Goal: Task Accomplishment & Management: Use online tool/utility

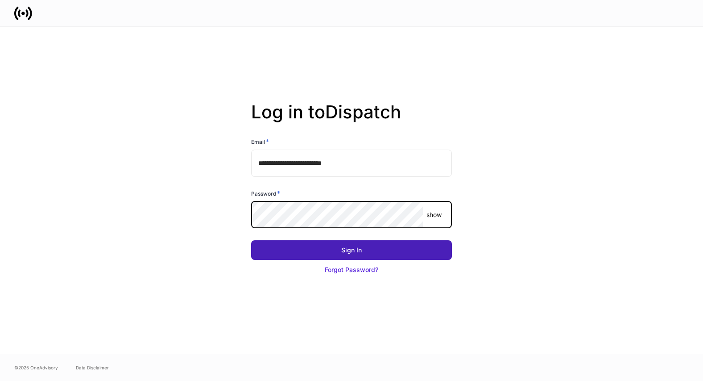
click at [313, 244] on button "Sign In" at bounding box center [351, 250] width 201 height 20
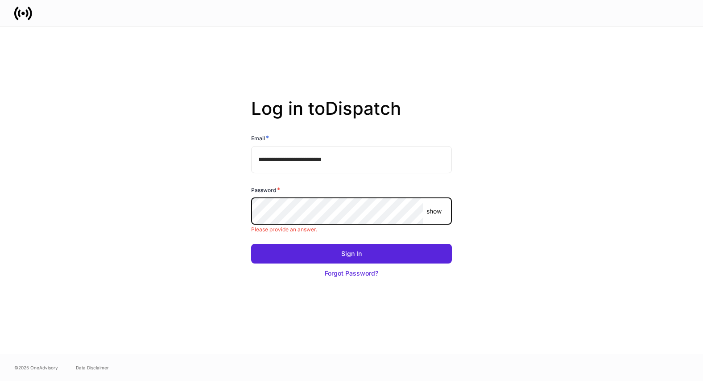
click at [0, 380] on com-1password-button at bounding box center [0, 381] width 0 height 0
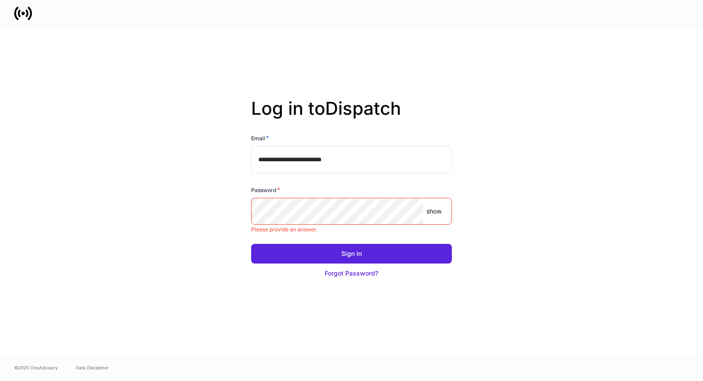
click at [0, 380] on com-1password-button at bounding box center [0, 381] width 0 height 0
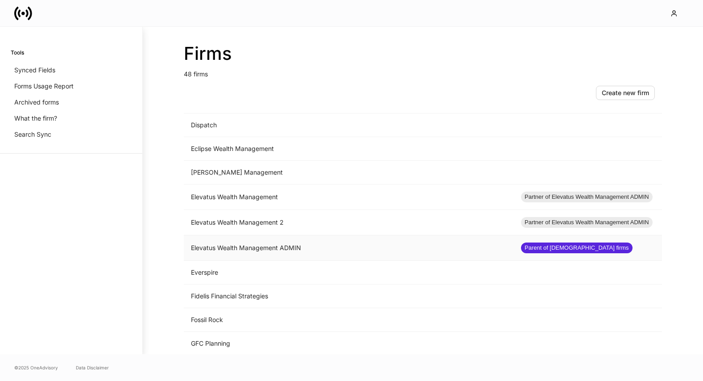
scroll to position [428, 0]
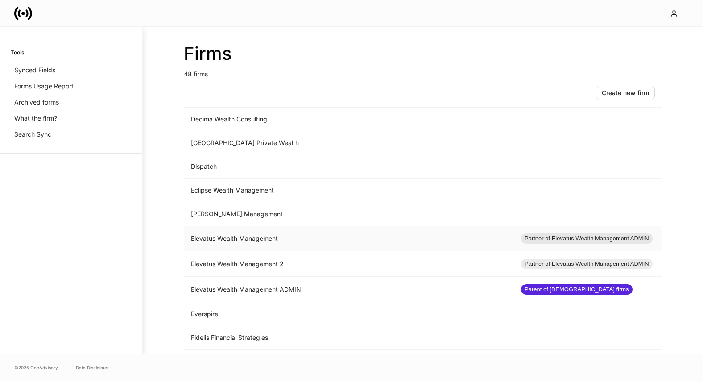
click at [256, 234] on td "Elevatus Wealth Management" at bounding box center [349, 238] width 330 height 25
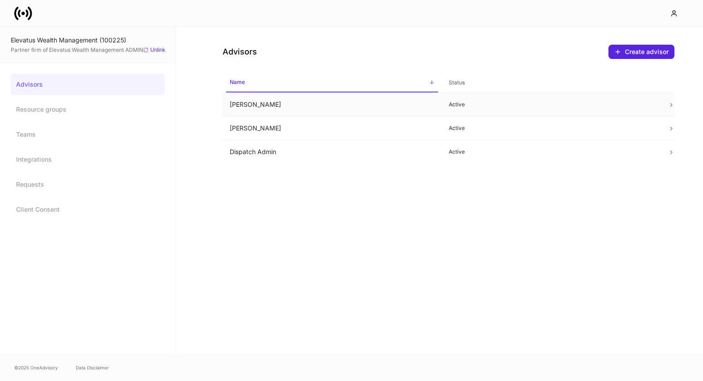
click at [419, 104] on td "[PERSON_NAME]" at bounding box center [332, 105] width 219 height 24
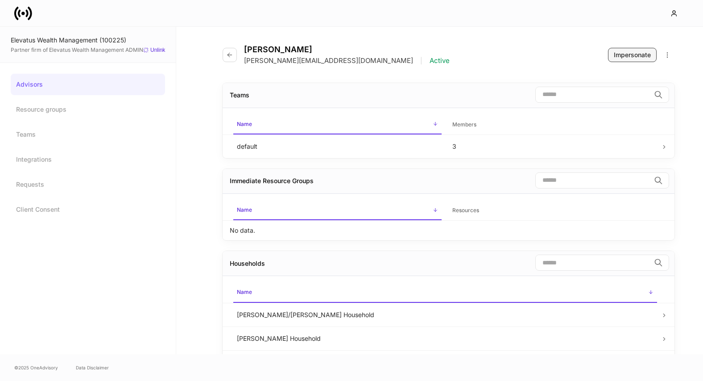
click at [622, 59] on button "Impersonate" at bounding box center [632, 55] width 49 height 14
